Goal: Task Accomplishment & Management: Use online tool/utility

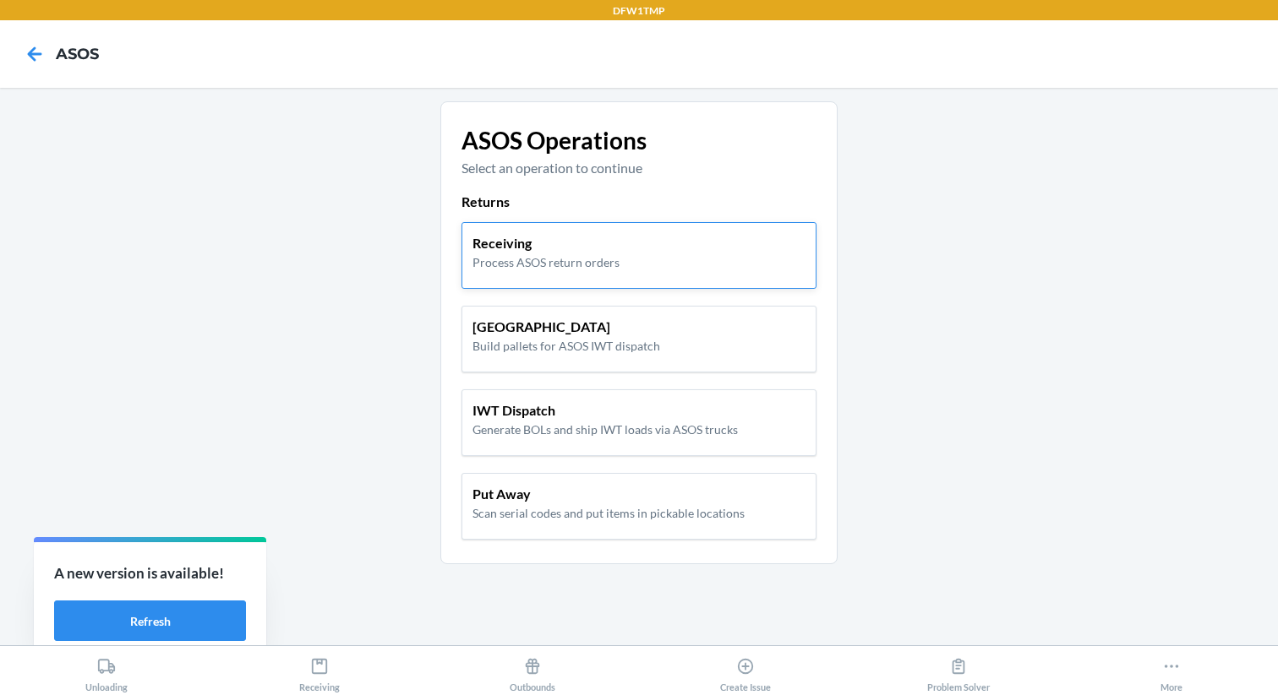
click at [747, 235] on div "Receiving Process ASOS return orders" at bounding box center [638, 252] width 333 height 38
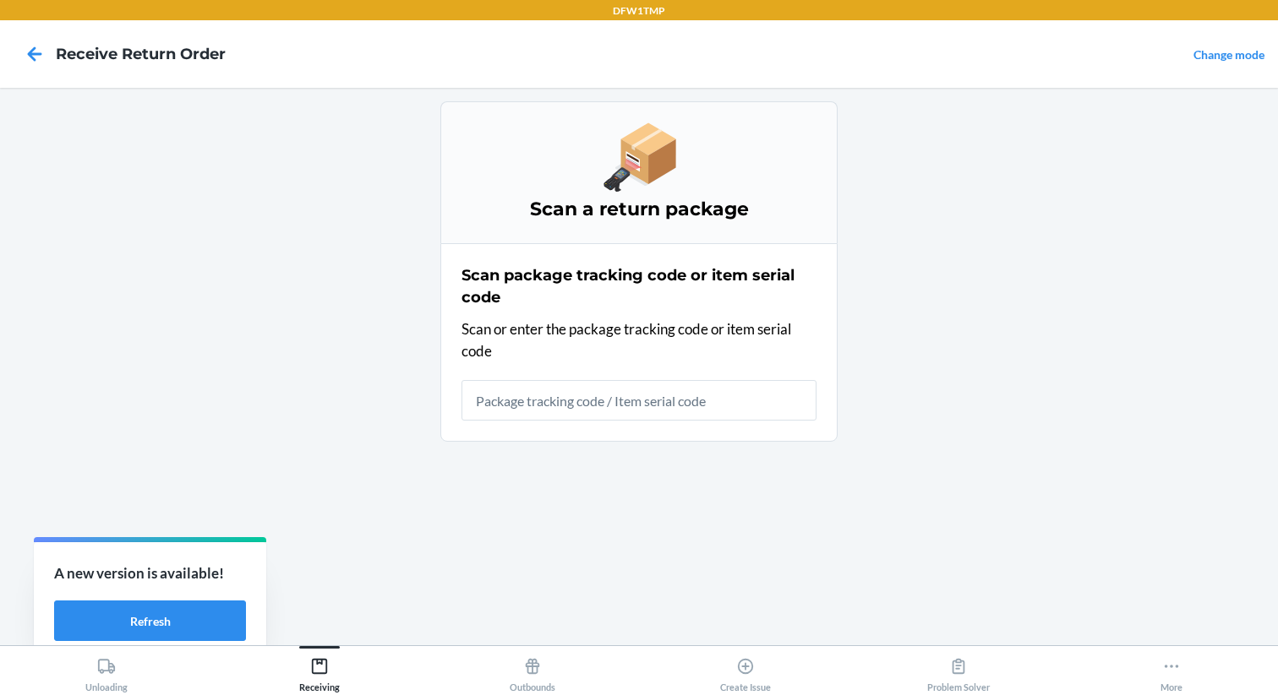
click at [531, 405] on input "text" at bounding box center [638, 400] width 355 height 41
type input "1ZY@!98D9025863303"
click at [678, 395] on input "1ZY@!98D9025863303" at bounding box center [638, 400] width 355 height 41
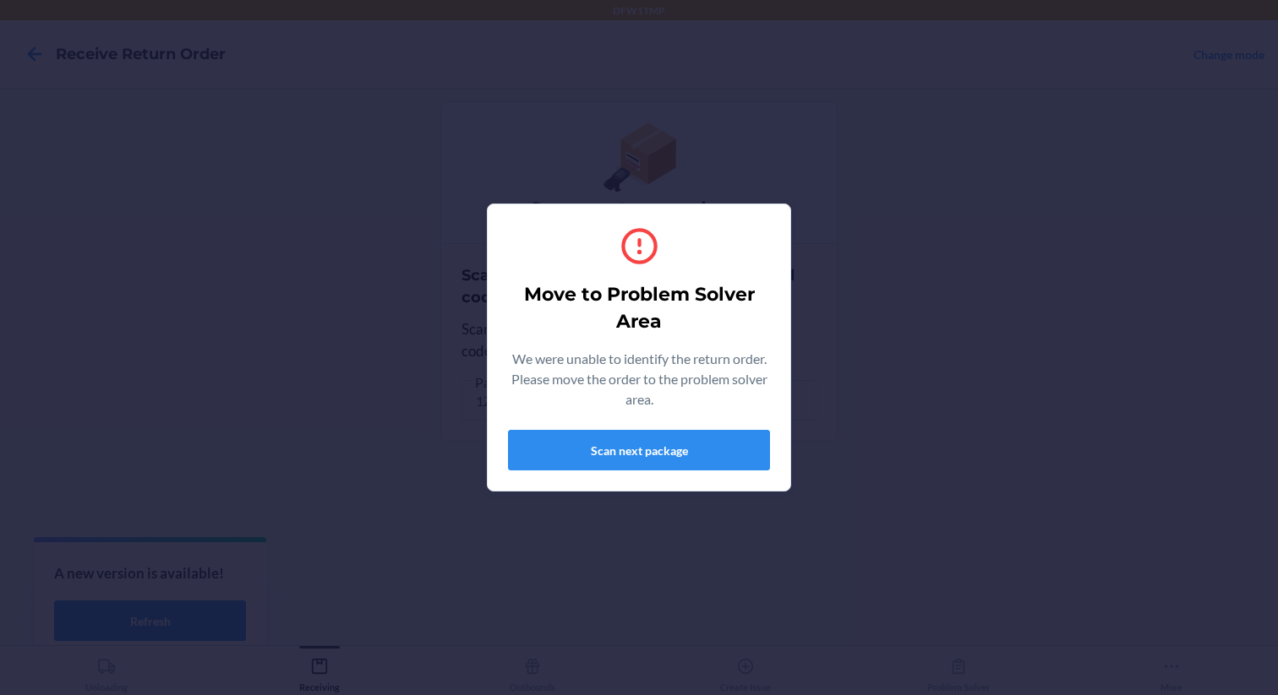
click at [279, 488] on div "Move to Problem Solver Area We were unable to identify the return order. Please…" at bounding box center [639, 347] width 1278 height 695
click at [538, 444] on button "Scan next package" at bounding box center [639, 450] width 262 height 41
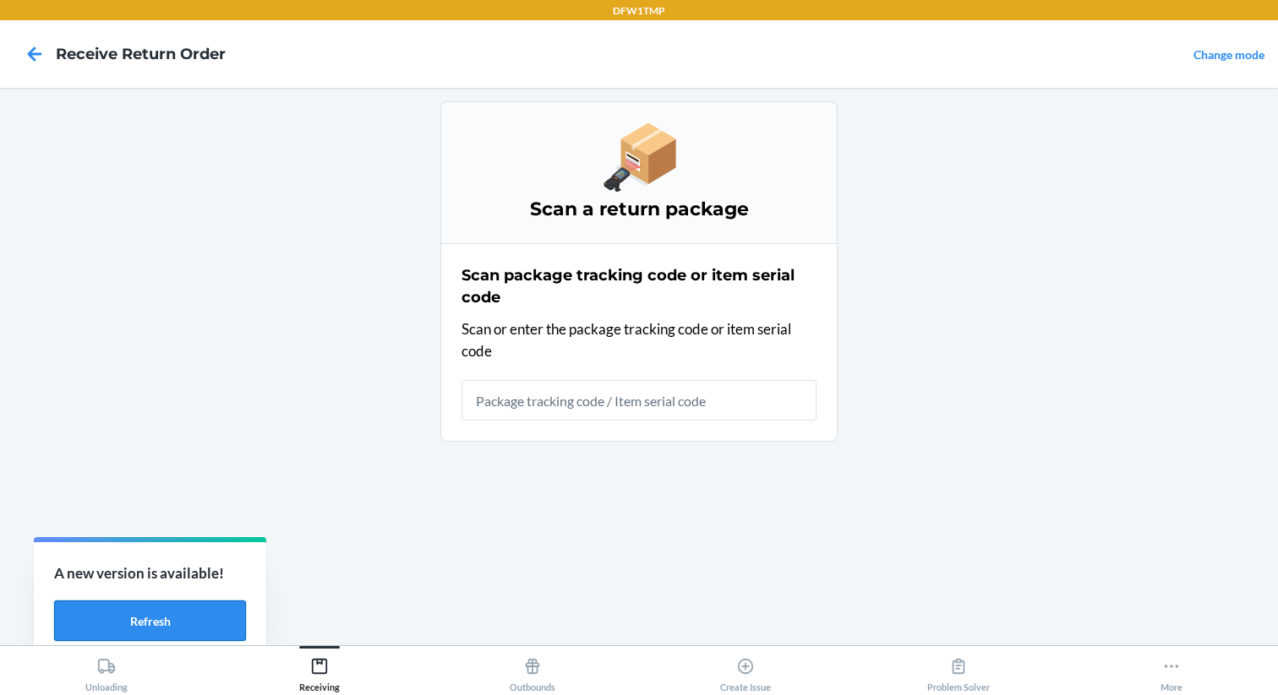
click at [129, 613] on button "Refresh" at bounding box center [150, 621] width 192 height 41
